Goal: Task Accomplishment & Management: Manage account settings

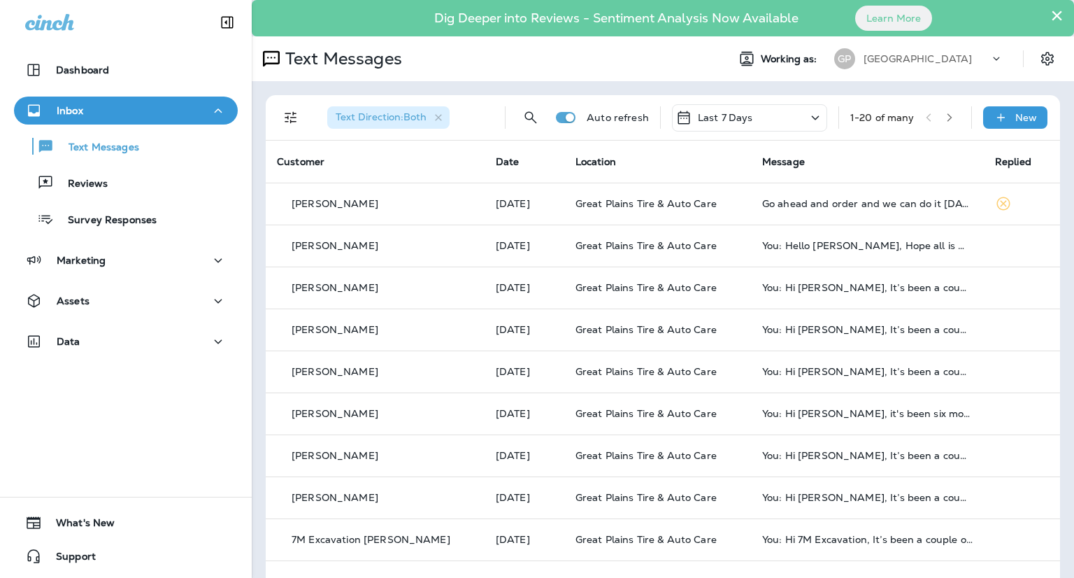
click at [84, 129] on div "Text Messages Reviews Survey Responses" at bounding box center [126, 178] width 224 height 109
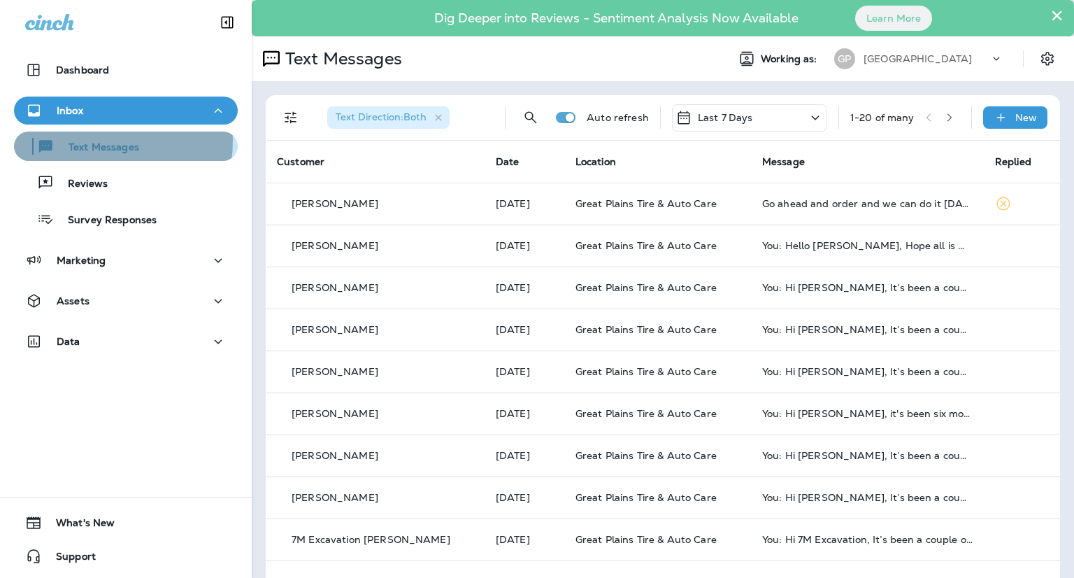
click at [83, 141] on p "Text Messages" at bounding box center [97, 147] width 85 height 13
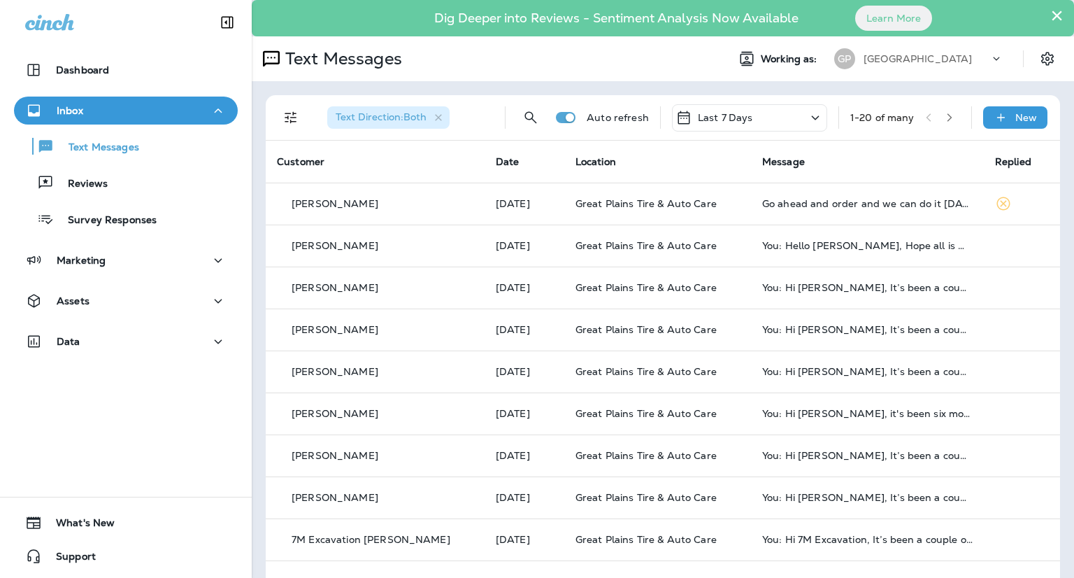
click at [83, 117] on div "Inbox" at bounding box center [125, 110] width 201 height 17
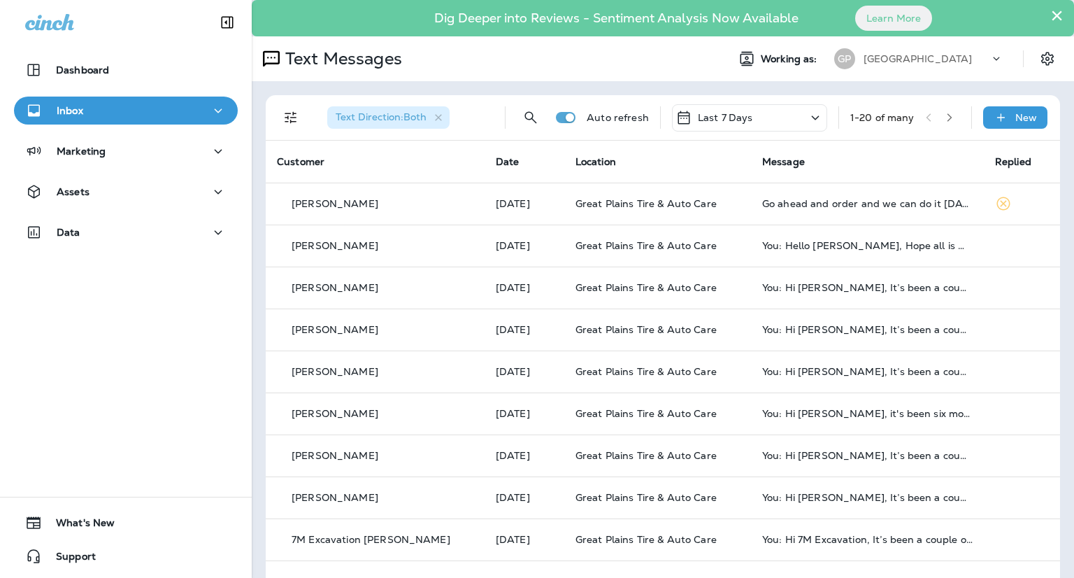
click at [84, 104] on div "Inbox" at bounding box center [125, 110] width 201 height 17
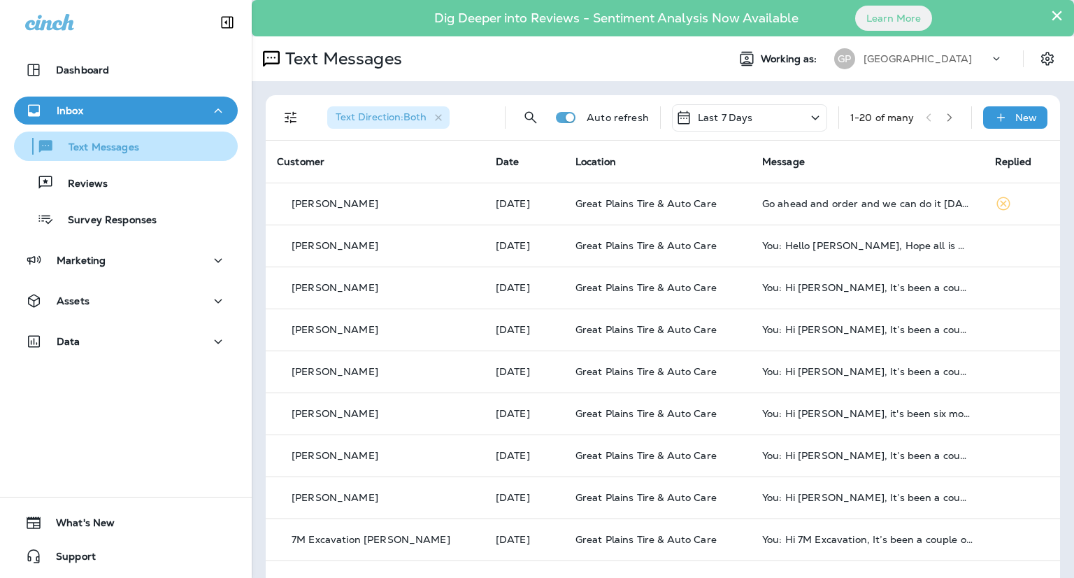
click at [84, 148] on p "Text Messages" at bounding box center [97, 147] width 85 height 13
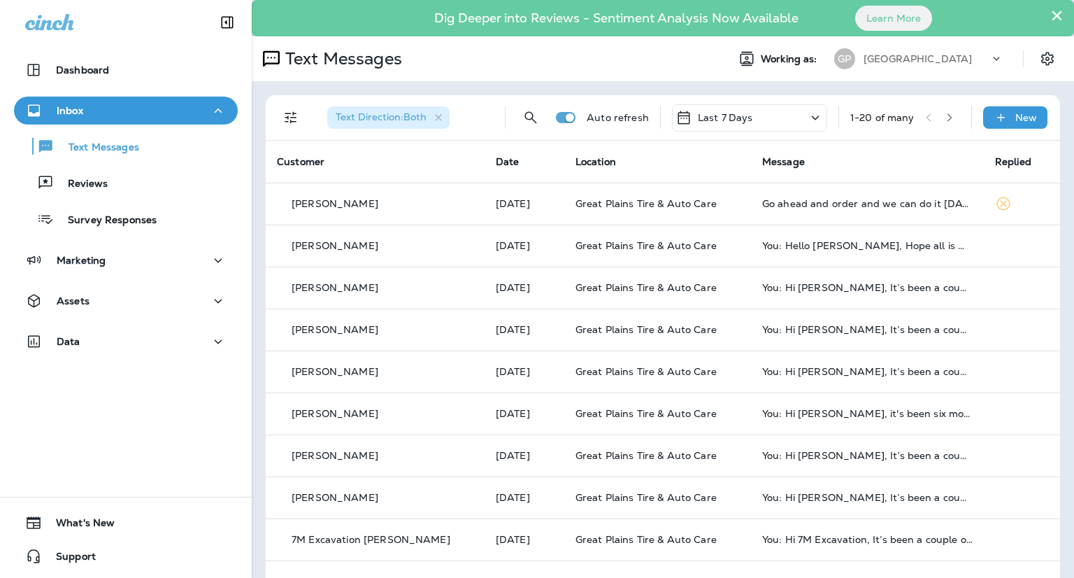
click at [89, 113] on div "Inbox" at bounding box center [125, 110] width 201 height 17
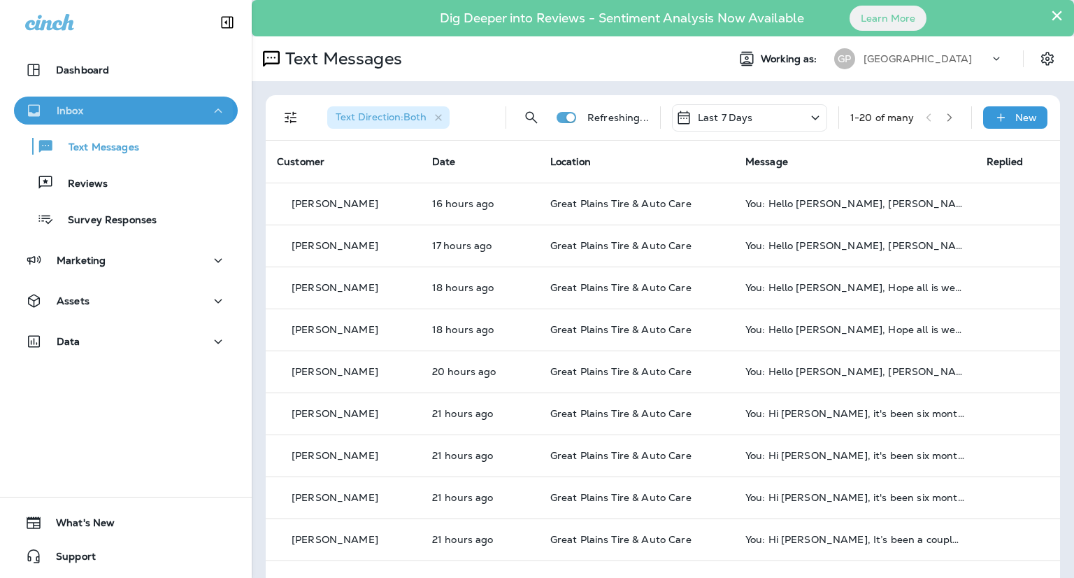
click at [108, 113] on div "Inbox" at bounding box center [125, 110] width 201 height 17
